Goal: Transaction & Acquisition: Purchase product/service

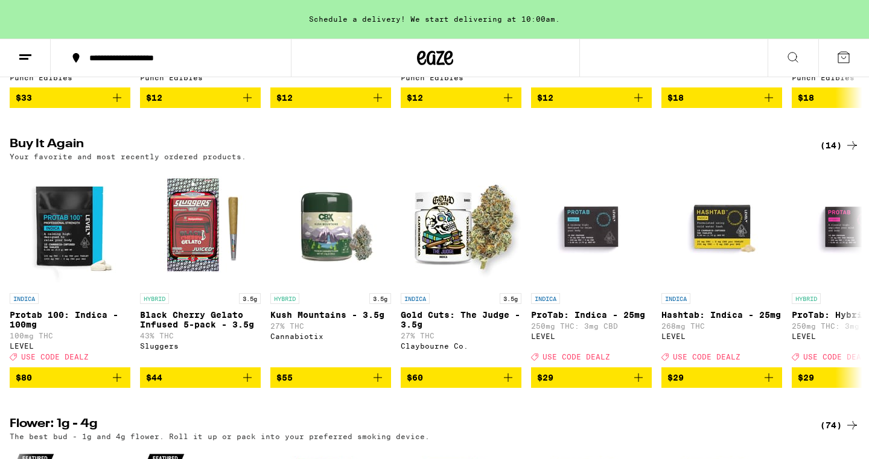
scroll to position [892, 0]
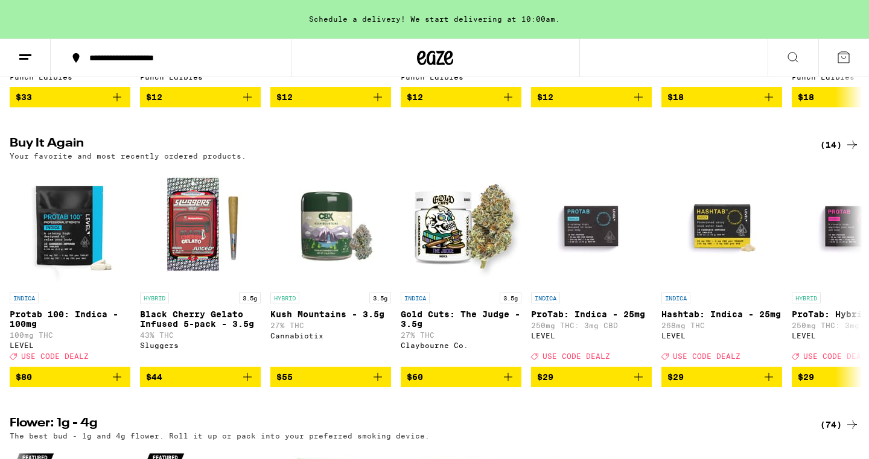
click at [791, 66] on button at bounding box center [792, 58] width 51 height 38
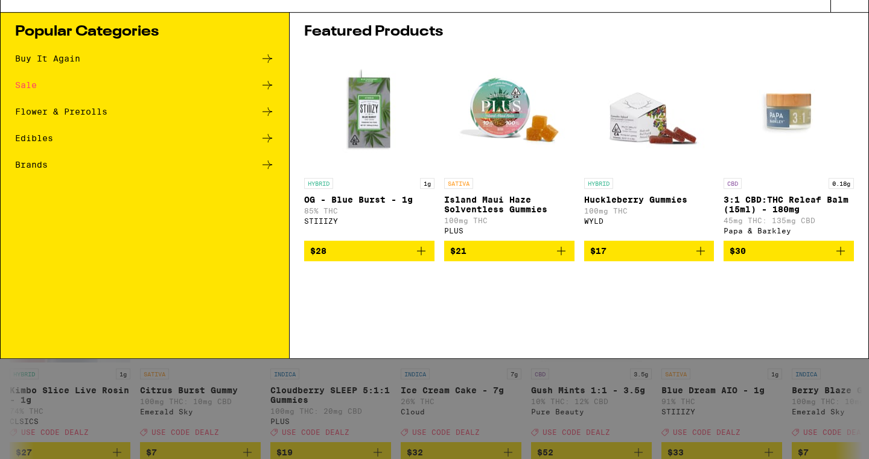
scroll to position [0, 0]
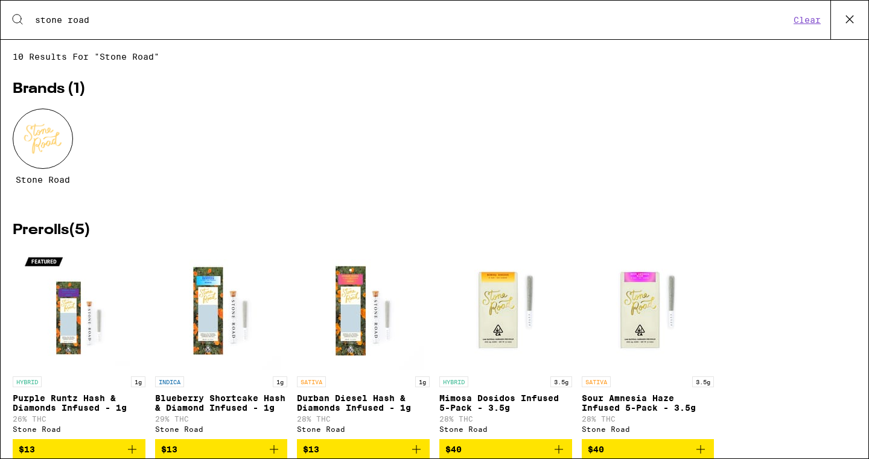
type input "stone road"
